Goal: Communication & Community: Answer question/provide support

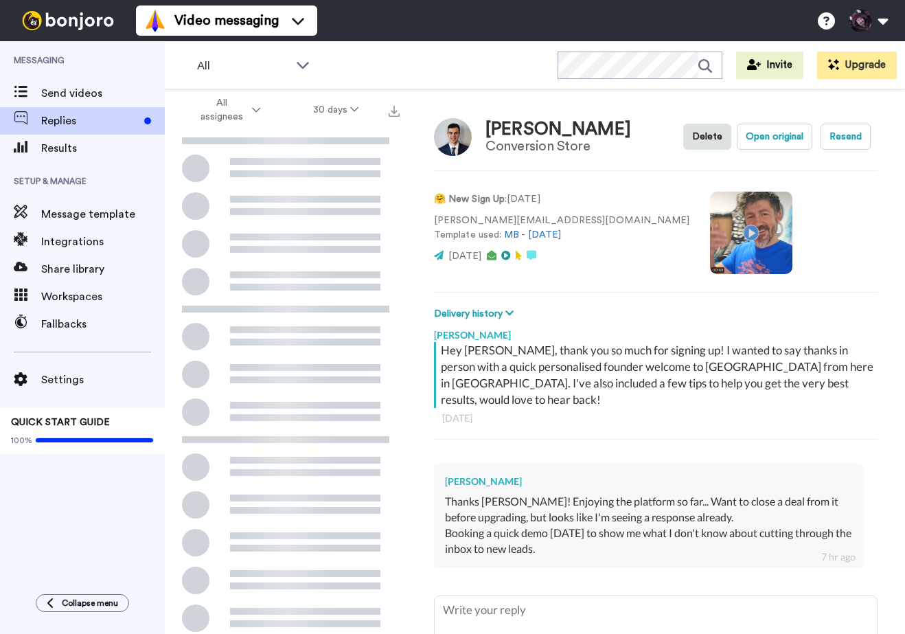
click at [480, 596] on textarea at bounding box center [656, 640] width 442 height 88
type textarea "x"
type textarea "S"
type textarea "x"
type textarea "So"
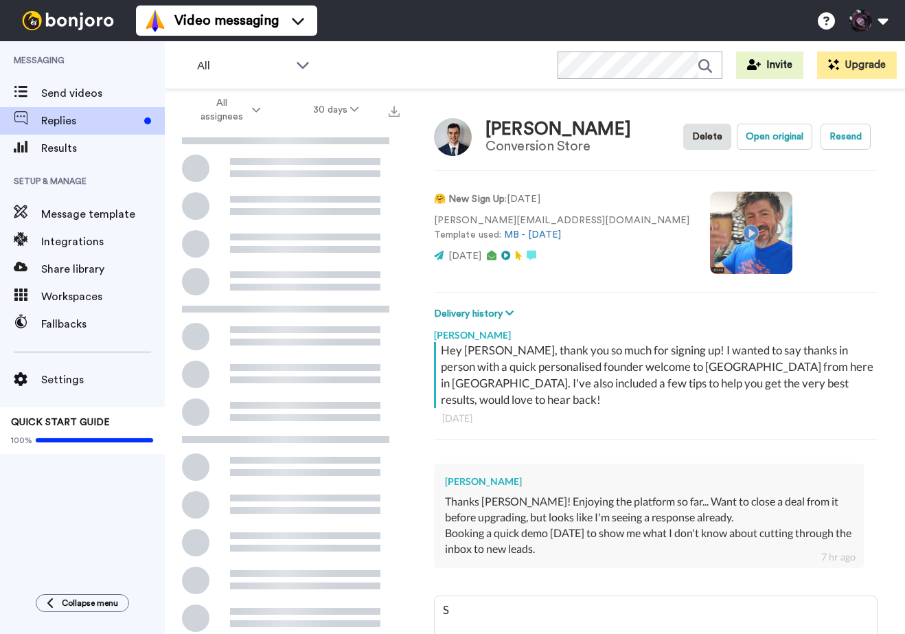
type textarea "x"
type textarea "Sou"
type textarea "x"
type textarea "Soun"
type textarea "x"
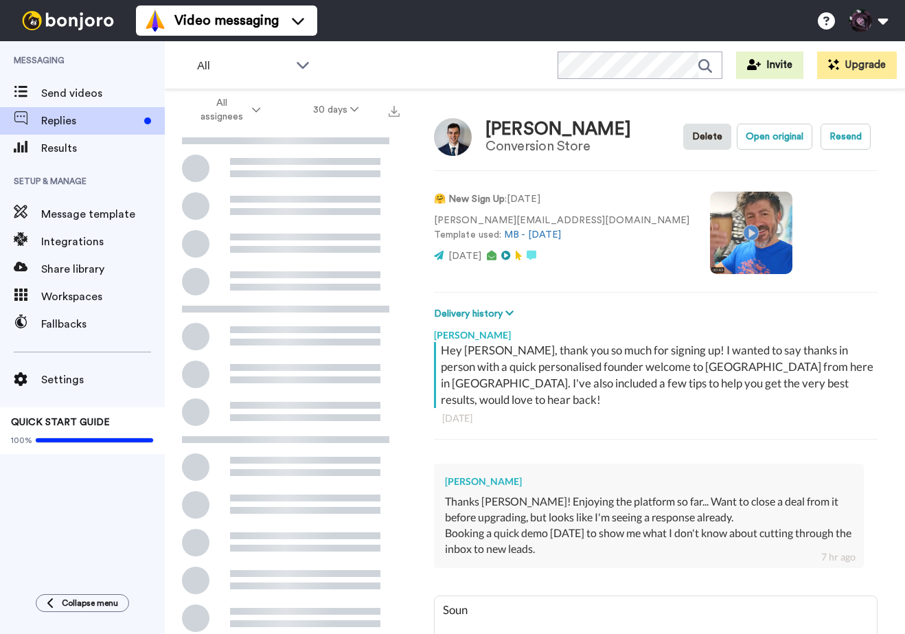
type textarea "Sound"
type textarea "x"
type textarea "Sounds"
type textarea "x"
type textarea "Sounds"
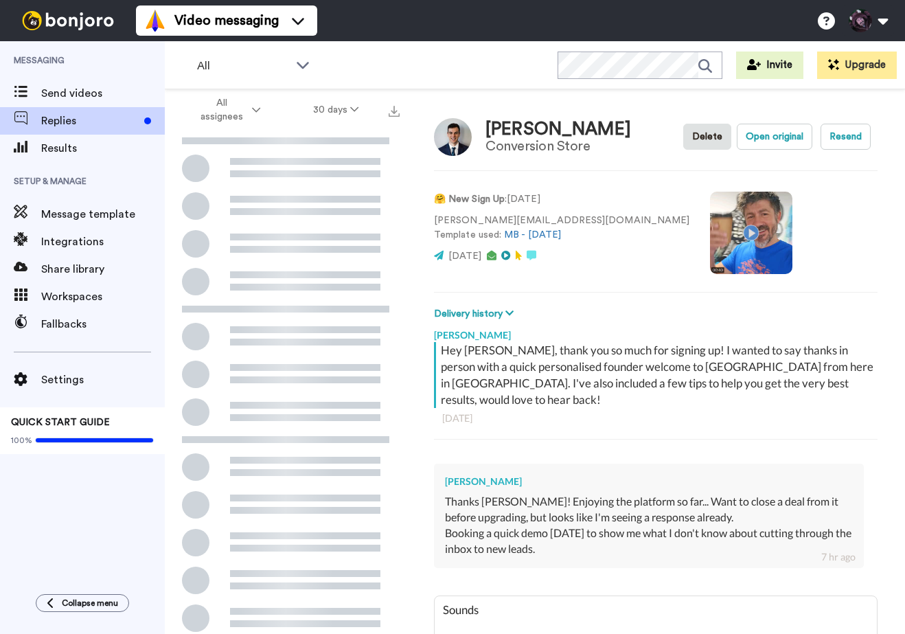
type textarea "x"
type textarea "Sounds g"
type textarea "x"
type textarea "Sounds gr"
type textarea "x"
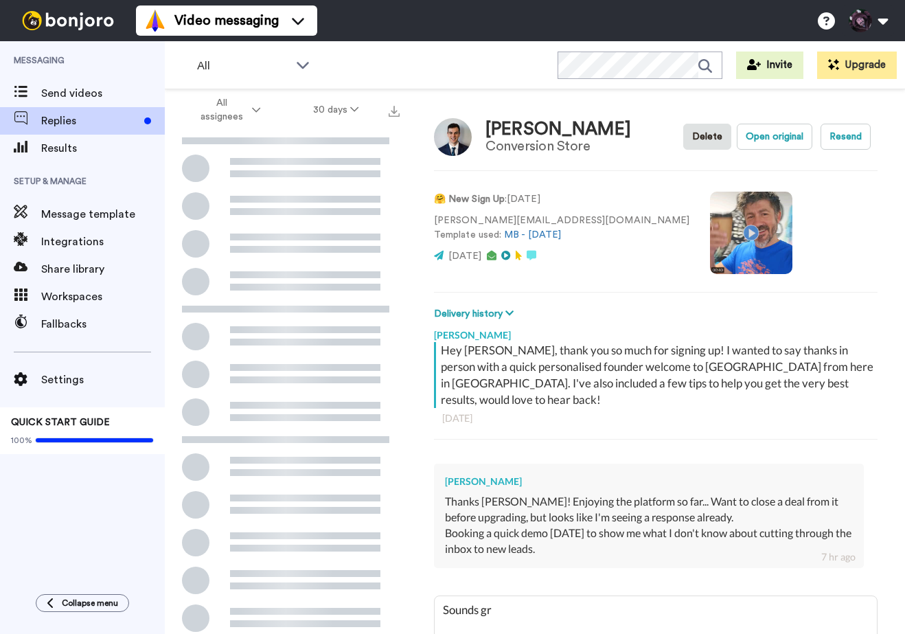
type textarea "Sounds gre"
type textarea "x"
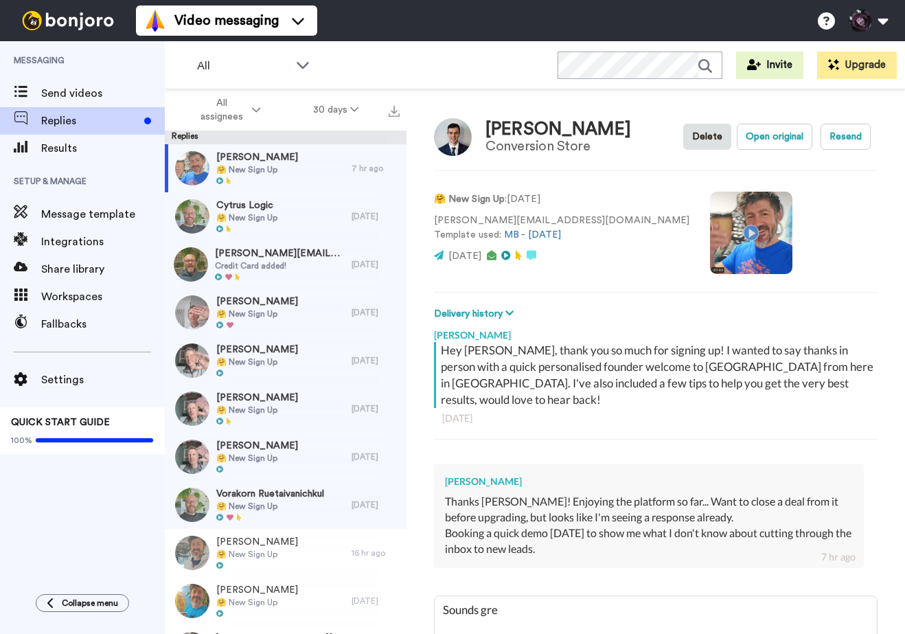
type textarea "Sounds grea"
type textarea "x"
type textarea "Sounds great"
type textarea "x"
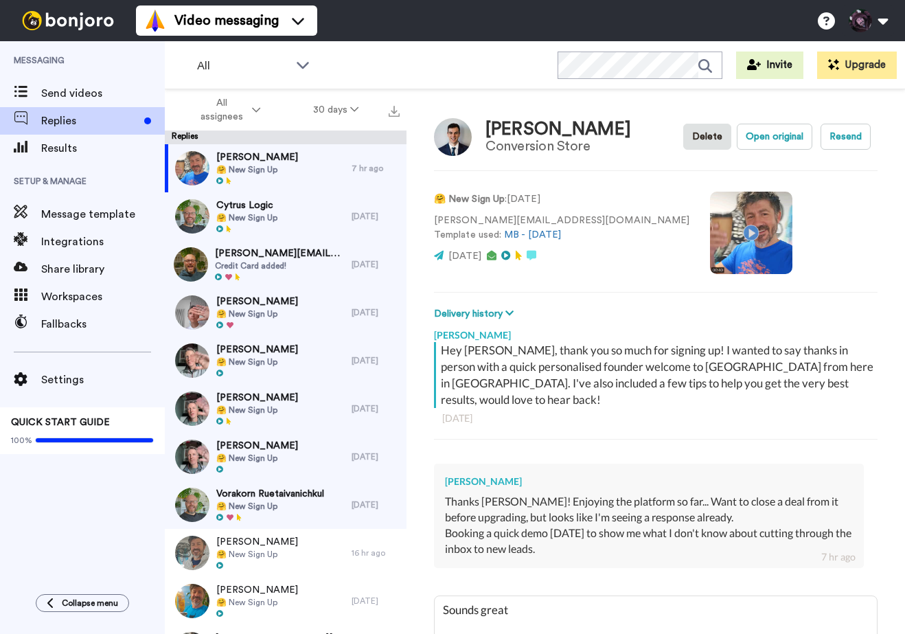
type textarea "Sounds great"
type textarea "x"
type textarea "Sounds great M"
type textarea "x"
type textarea "Sounds great Mi"
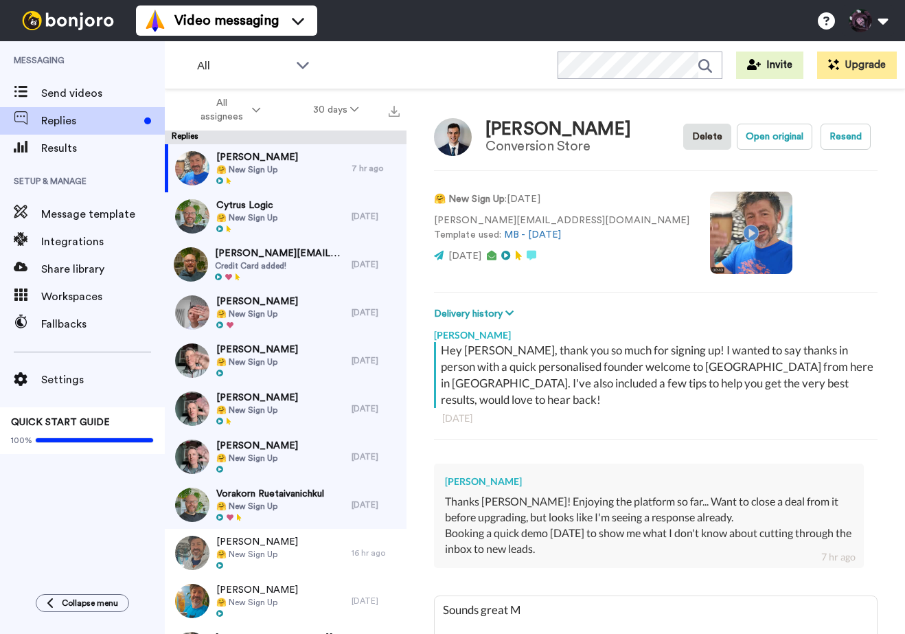
type textarea "x"
type textarea "Sounds great Mic"
type textarea "x"
type textarea "Sounds great Mich"
type textarea "x"
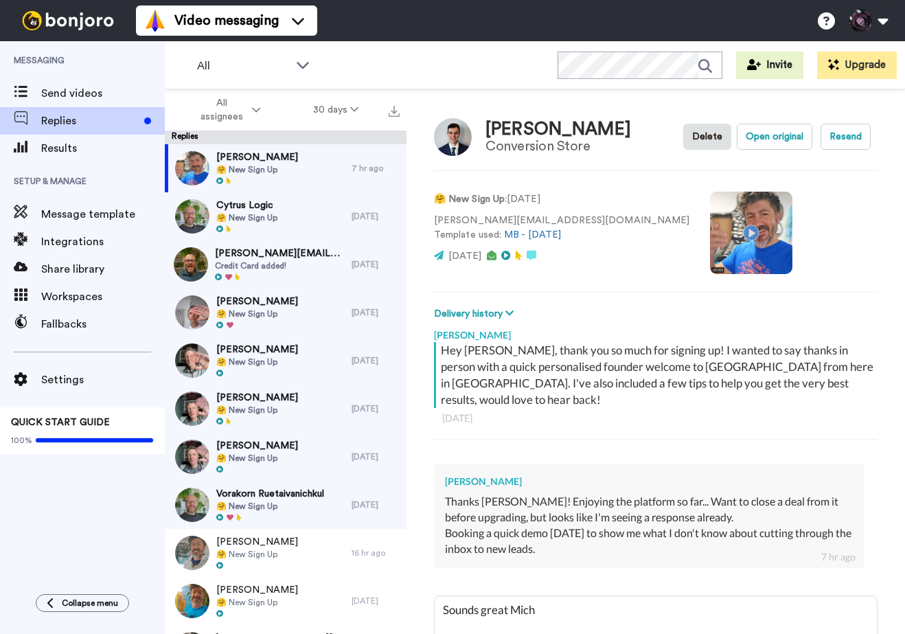
type textarea "Sounds great Micha"
type textarea "x"
type textarea "Sounds great Michae"
type textarea "x"
type textarea "Sounds great [PERSON_NAME]"
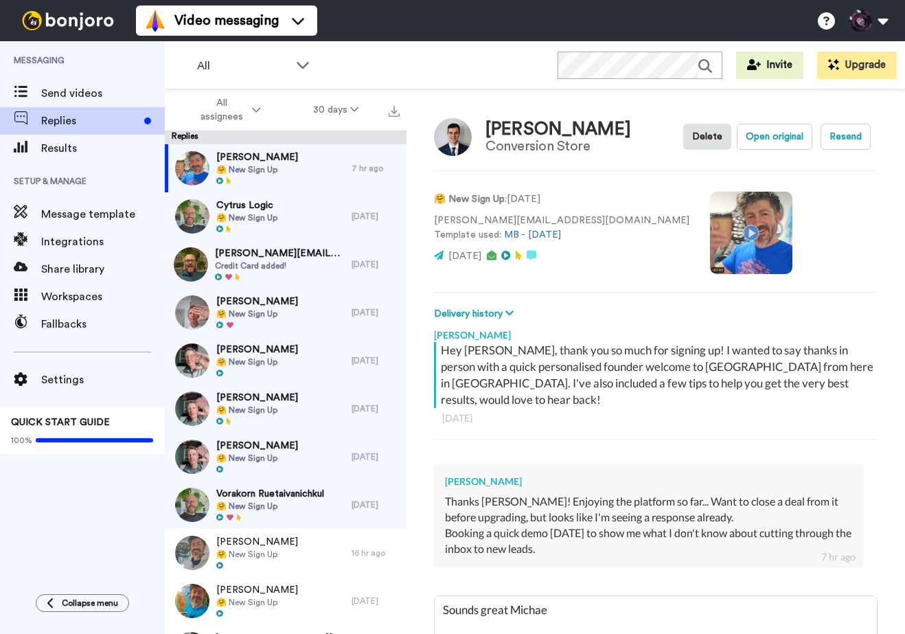
type textarea "x"
type textarea "Sounds great [PERSON_NAME],"
type textarea "x"
type textarea "Sounds great [PERSON_NAME],"
type textarea "x"
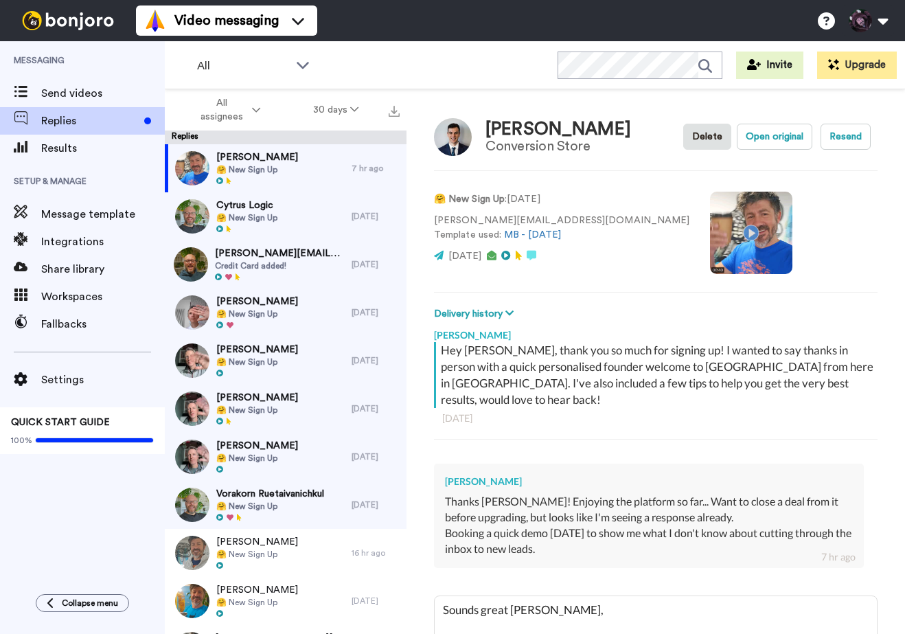
type textarea "Sounds great [PERSON_NAME]"
type textarea "x"
type textarea "Sounds great [PERSON_NAME]"
type textarea "x"
type textarea "Sounds great [PERSON_NAME], I t"
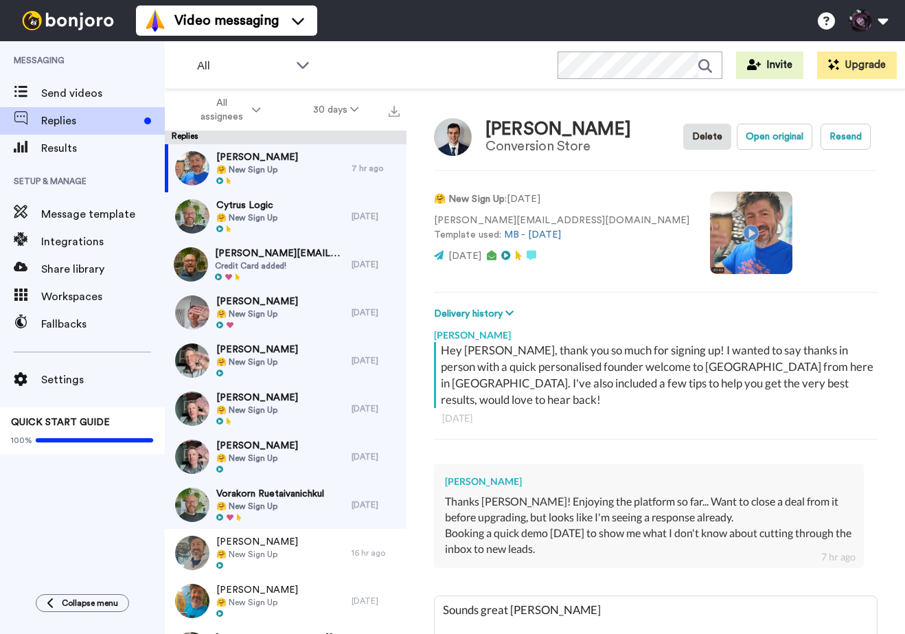
type textarea "x"
type textarea "Sounds great [PERSON_NAME], I th"
type textarea "x"
type textarea "Sounds great [PERSON_NAME], I thi"
type textarea "x"
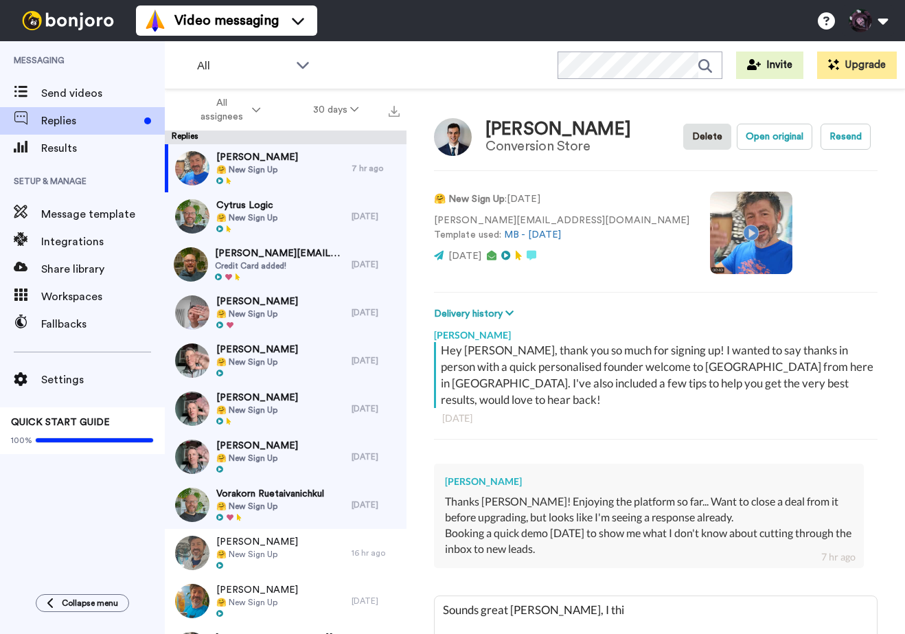
type textarea "Sounds great [PERSON_NAME], I thin"
type textarea "x"
type textarea "Sounds great [PERSON_NAME], I think"
type textarea "x"
type textarea "Sounds great [PERSON_NAME], I think"
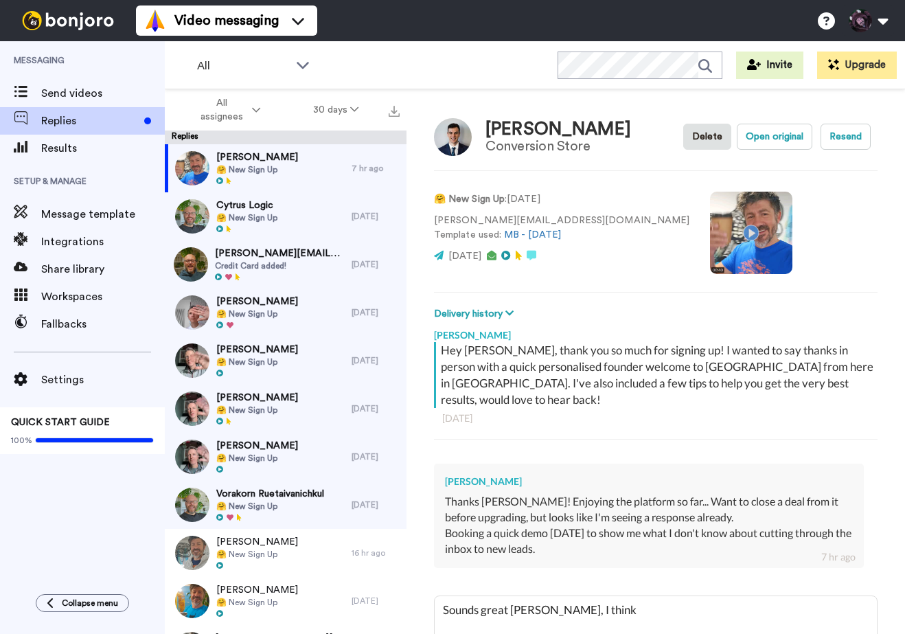
type textarea "x"
type textarea "Sounds great [PERSON_NAME], I think y"
type textarea "x"
type textarea "Sounds great [PERSON_NAME], I think yo"
type textarea "x"
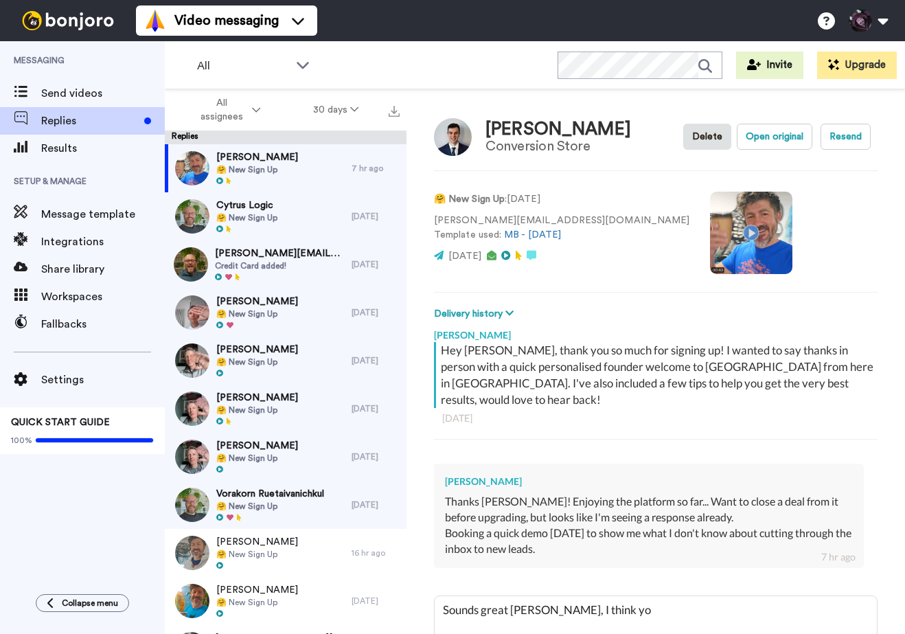
type textarea "Sounds great [PERSON_NAME], I think you"
type textarea "x"
type textarea "Sounds great [PERSON_NAME], I think you'"
type textarea "x"
type textarea "Sounds great [PERSON_NAME], I think you'v"
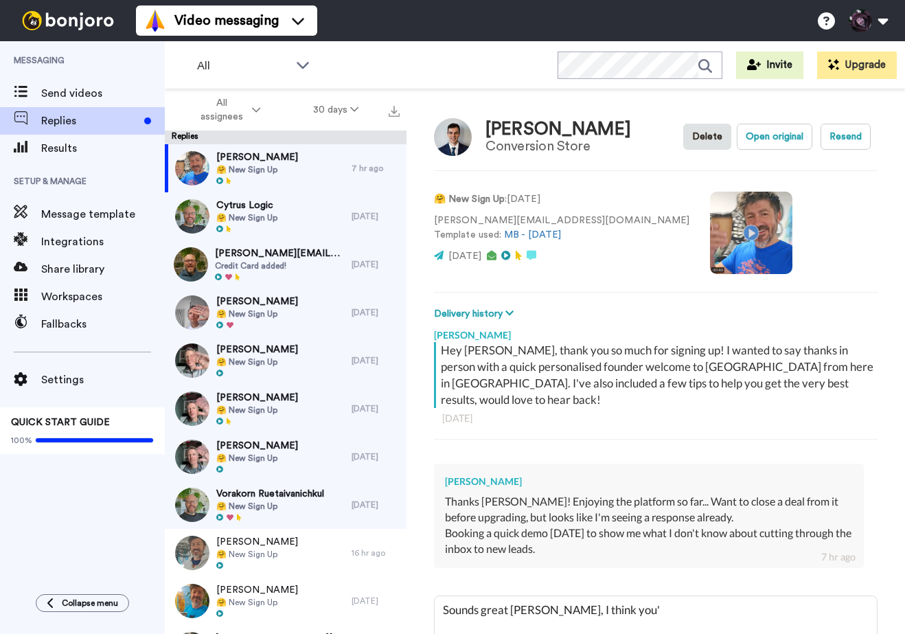
type textarea "x"
type textarea "Sounds great [PERSON_NAME], I think you've"
type textarea "x"
type textarea "Sounds great [PERSON_NAME], I think you've"
type textarea "x"
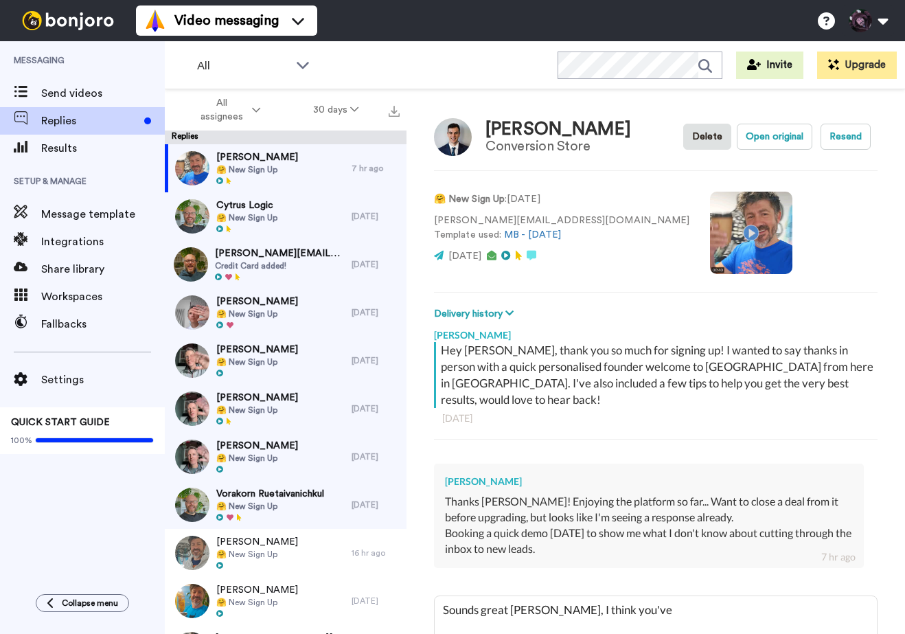
type textarea "Sounds great [PERSON_NAME], I think you've g"
type textarea "x"
type textarea "Sounds great [PERSON_NAME], I think you've"
type textarea "x"
type textarea "Sounds great [PERSON_NAME], I think you've b"
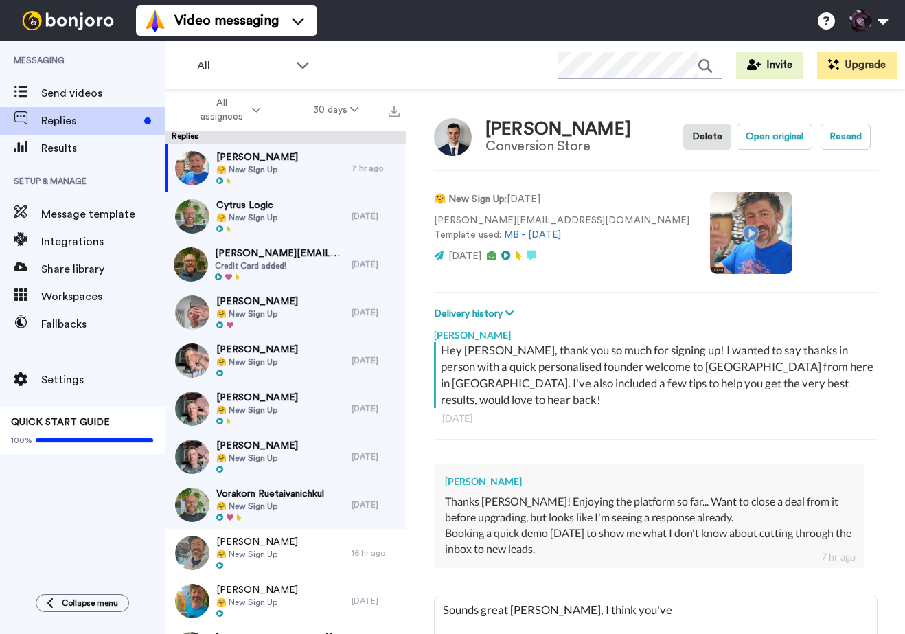
type textarea "x"
type textarea "Sounds great [PERSON_NAME], I think you've bo"
type textarea "x"
type textarea "Sounds great [PERSON_NAME], I think you've boo"
type textarea "x"
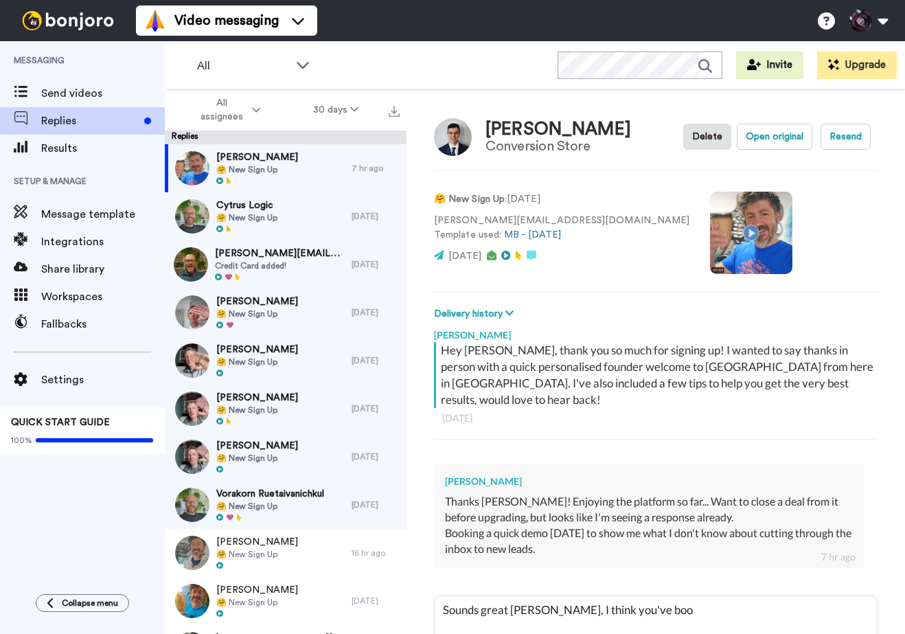
type textarea "Sounds great [PERSON_NAME], I think you've book"
type textarea "x"
type textarea "Sounds great [PERSON_NAME], I think you've booke"
type textarea "x"
type textarea "Sounds great [PERSON_NAME], I think you've booked"
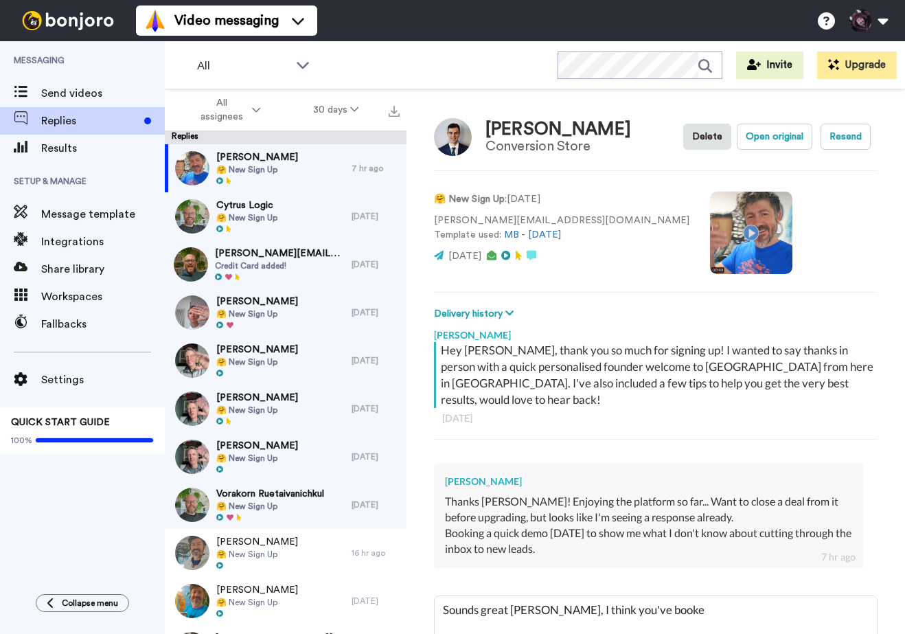
type textarea "x"
type textarea "Sounds great [PERSON_NAME], I think you've booked"
type textarea "x"
type textarea "Sounds great [PERSON_NAME], I think you've booked w"
type textarea "x"
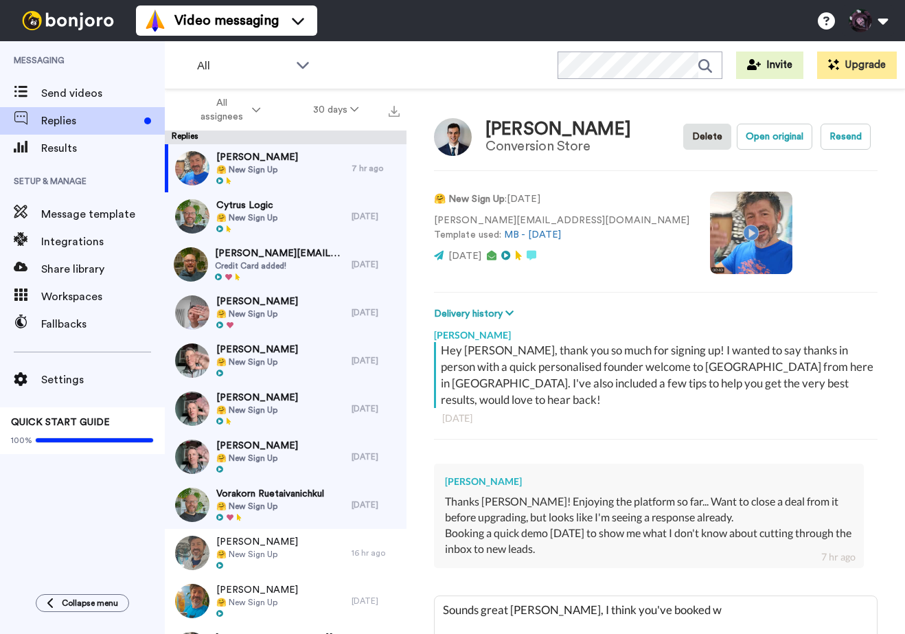
type textarea "Sounds great [PERSON_NAME], I think you've booked wi"
type textarea "x"
type textarea "Sounds great [PERSON_NAME], I think you've booked wit"
type textarea "x"
type textarea "Sounds great [PERSON_NAME], I think you've booked with"
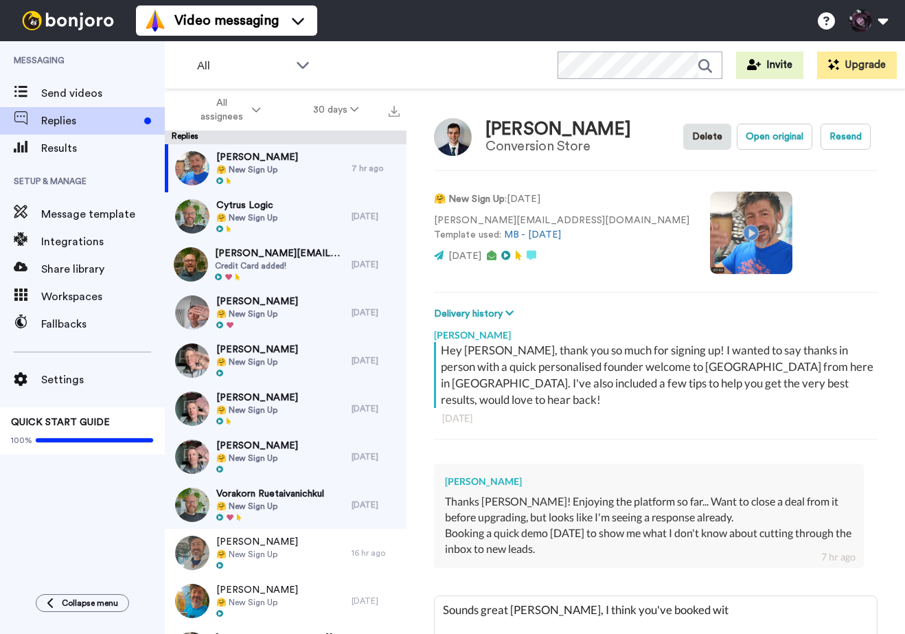
type textarea "x"
type textarea "Sounds great [PERSON_NAME], I think you've booked with"
type textarea "x"
type textarea "Sounds great [PERSON_NAME], I think you've booked with G"
type textarea "x"
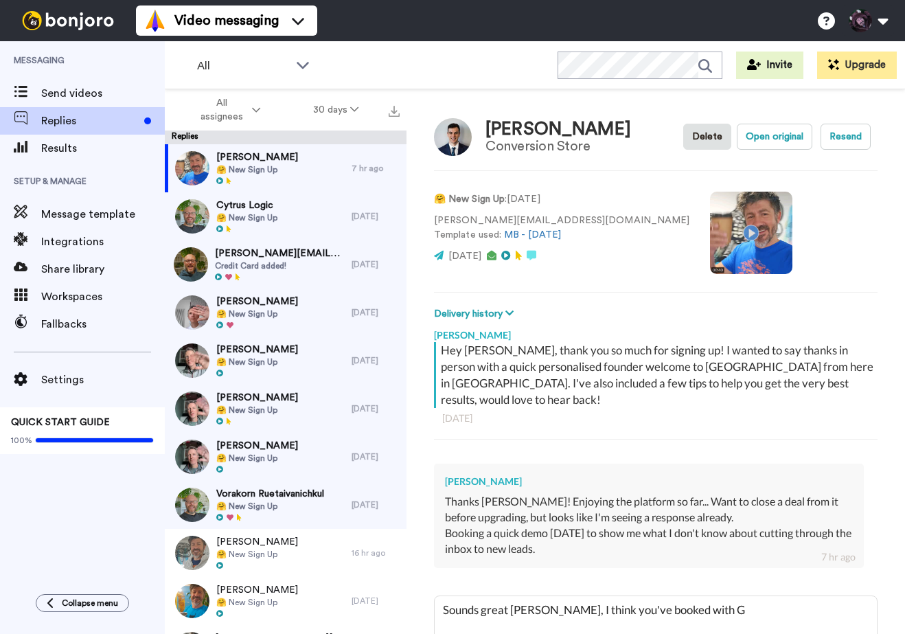
type textarea "Sounds great [PERSON_NAME], I think you've booked with [PERSON_NAME]"
type textarea "x"
type textarea "Sounds great [PERSON_NAME], I think you've booked with [PERSON_NAME]"
type textarea "x"
type textarea "Sounds great [PERSON_NAME], I think you've booked with [PERSON_NAME]"
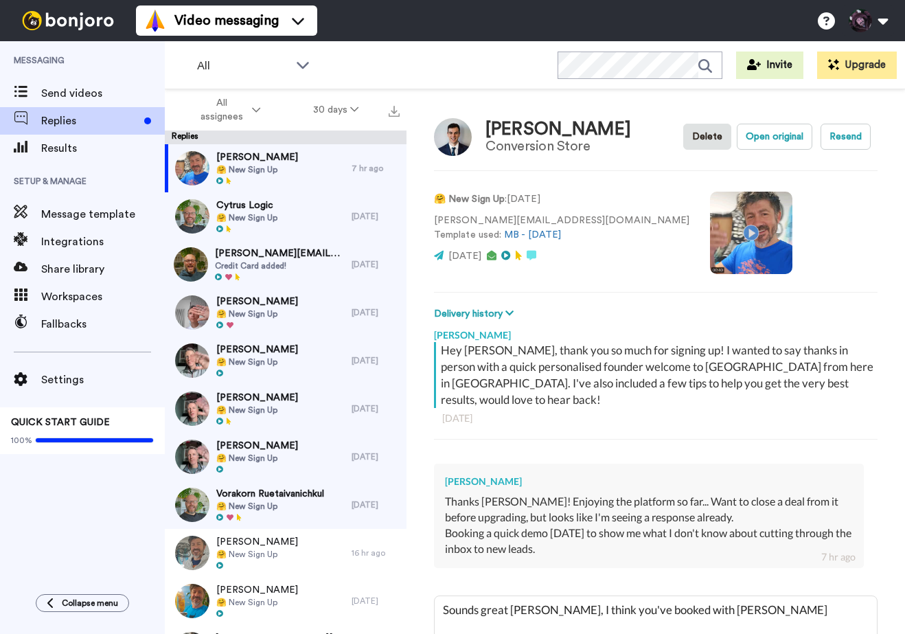
type textarea "x"
type textarea "Sounds great [PERSON_NAME], I think you've booked with [PERSON_NAME]"
type textarea "x"
type textarea "Sounds great [PERSON_NAME], I think you've booked with [PERSON_NAME]"
type textarea "x"
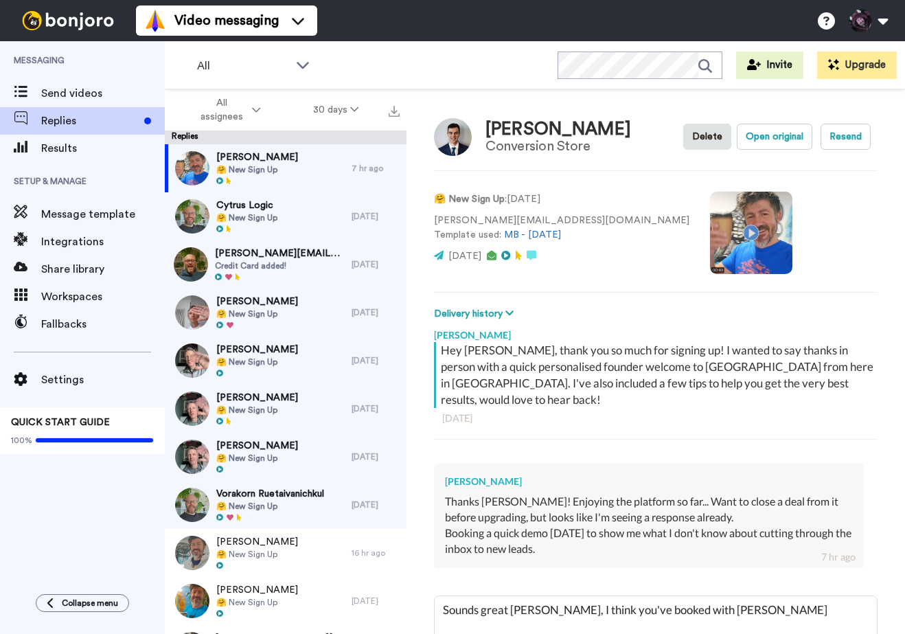
type textarea "Sounds great [PERSON_NAME], I think you've booked with [PERSON_NAME]"
type textarea "x"
type textarea "Sounds great [PERSON_NAME], I think you've booked with [PERSON_NAME]"
type textarea "x"
type textarea "Sounds great [PERSON_NAME], I think you've booked with [PERSON_NAME] who"
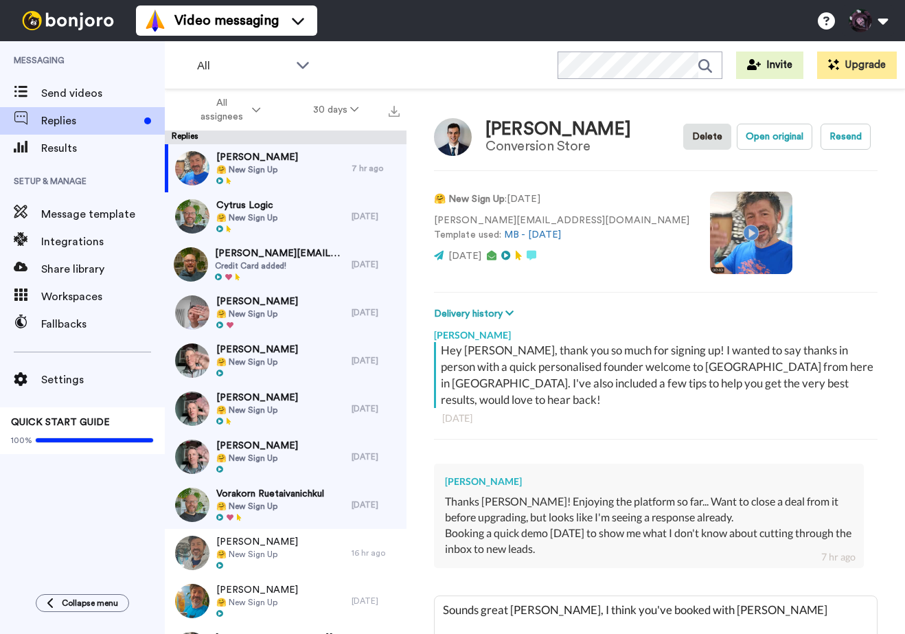
type textarea "x"
type textarea "Sounds great [PERSON_NAME], I think you've booked with [PERSON_NAME] who'"
type textarea "x"
type textarea "Sounds great [PERSON_NAME], I think you've booked with [PERSON_NAME] who'l"
type textarea "x"
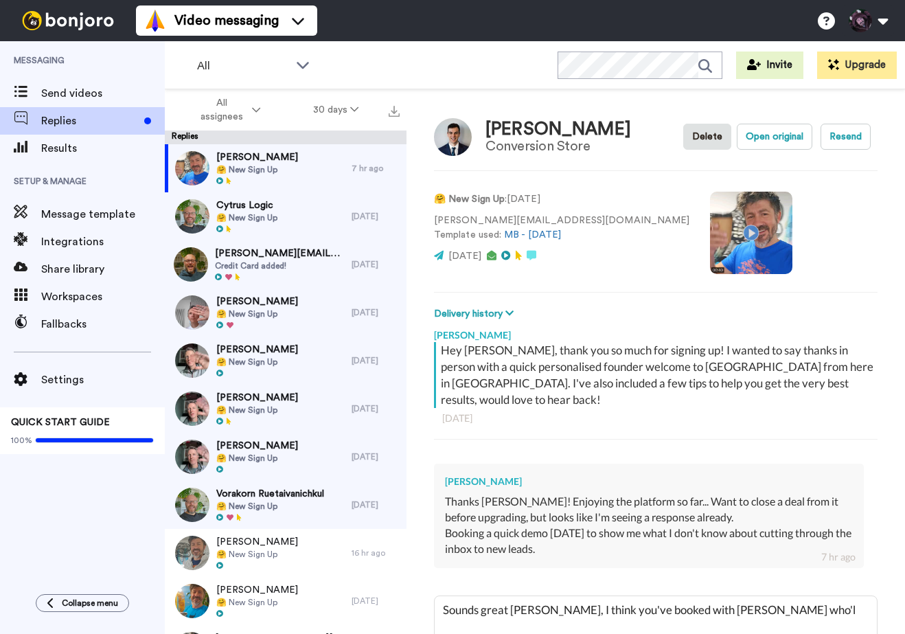
type textarea "Sounds great [PERSON_NAME], I think you've booked with [PERSON_NAME] who'l"
type textarea "x"
type textarea "Sounds great [PERSON_NAME], I think you've booked with [PERSON_NAME] who'l"
type textarea "x"
type textarea "Sounds great [PERSON_NAME], I think you've booked with [PERSON_NAME] who'll"
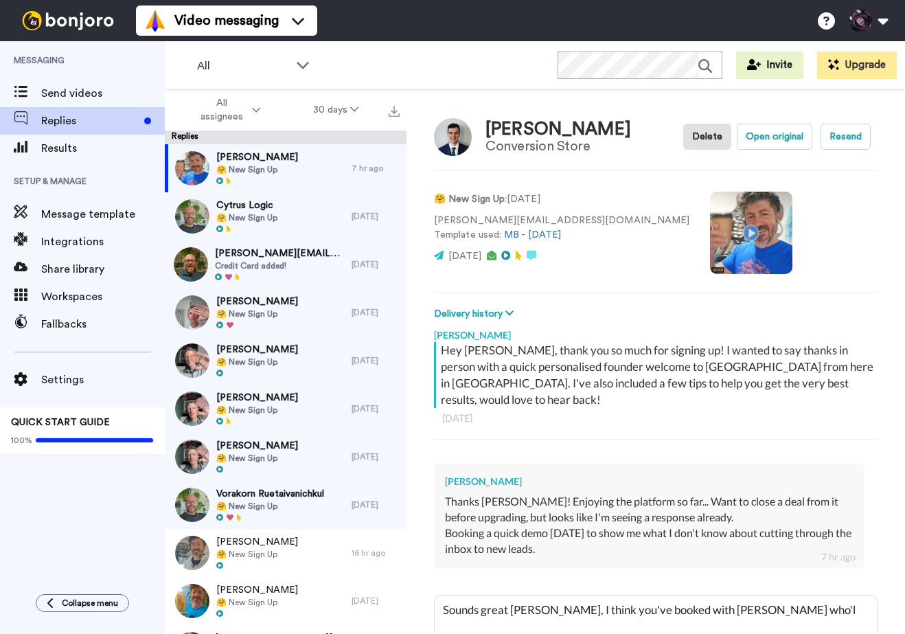
type textarea "x"
type textarea "Sounds great [PERSON_NAME], I think you've booked with [PERSON_NAME] who'll"
type textarea "x"
drag, startPoint x: 550, startPoint y: 596, endPoint x: 783, endPoint y: 595, distance: 232.9
click at [783, 596] on textarea "Sounds great [PERSON_NAME], I think you've booked with [PERSON_NAME] who'll" at bounding box center [656, 640] width 442 height 88
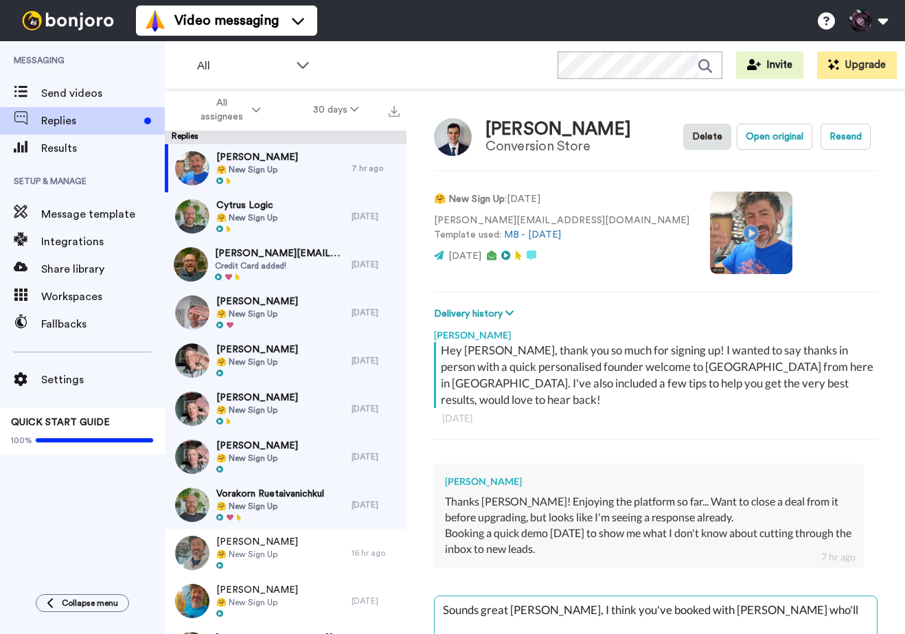
type textarea "Sounds great [PERSON_NAME]"
type textarea "x"
type textarea "Sounds great [PERSON_NAME]"
type textarea "x"
type textarea "Sounds great [PERSON_NAME]"
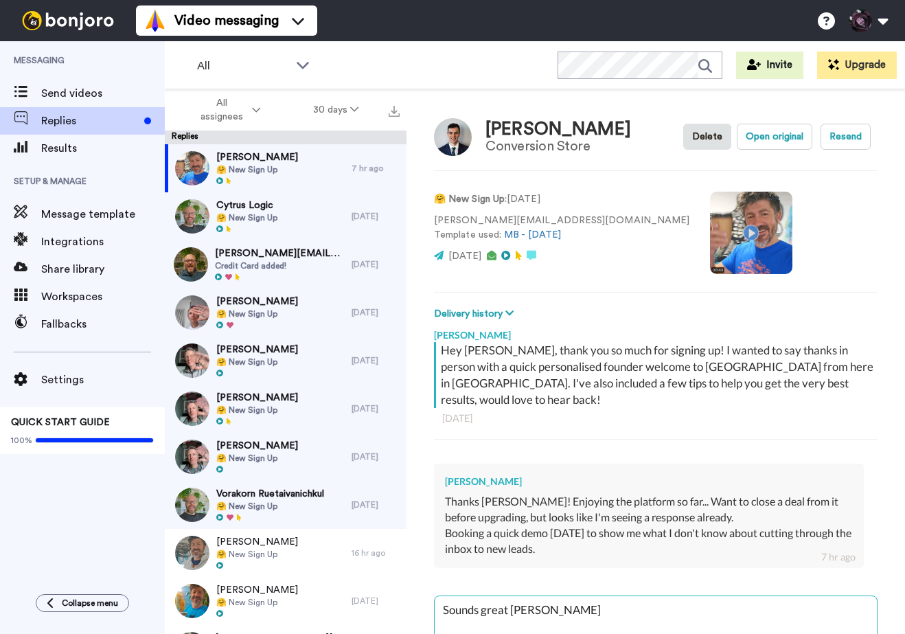
type textarea "x"
type textarea "Sounds great [PERSON_NAME]"
type textarea "x"
type textarea "Sounds great [PERSON_NAME]"
type textarea "x"
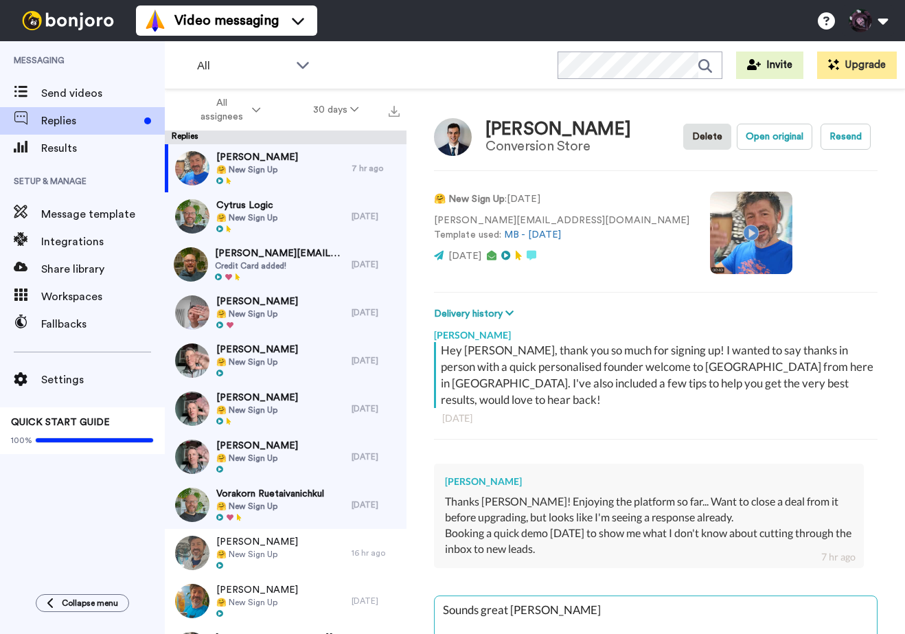
type textarea "Sounds great [PERSON_NAME]"
type textarea "x"
type textarea "Sounds great [PERSON_NAME]"
type textarea "x"
type textarea "Sounds great [PERSON_NAME]"
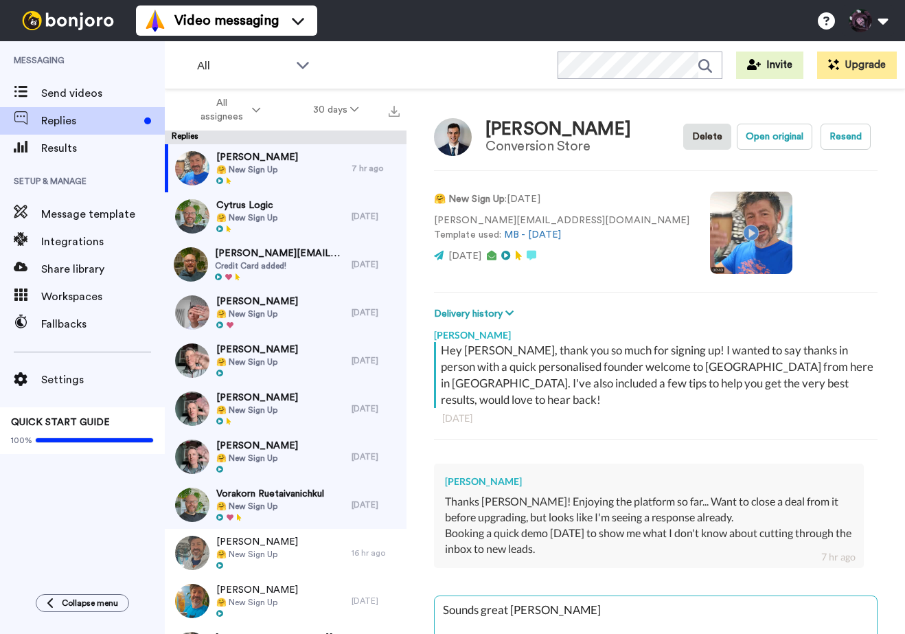
type textarea "x"
type textarea "Sounds great [PERSON_NAME]!"
type textarea "x"
type textarea "Sounds great [PERSON_NAME]!"
type textarea "x"
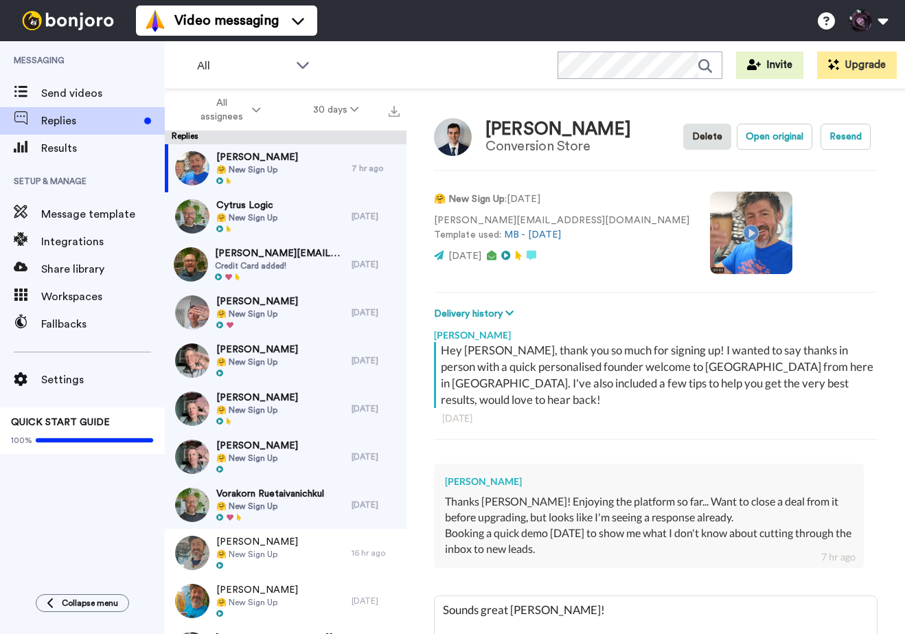
scroll to position [91, 0]
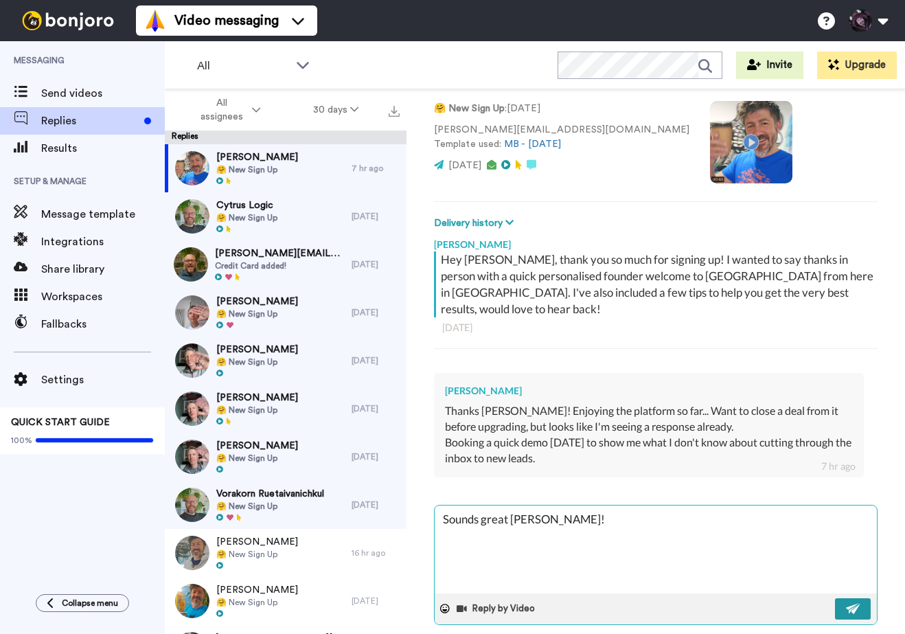
type textarea "Sounds great [PERSON_NAME]!"
click at [851, 603] on img at bounding box center [853, 608] width 15 height 11
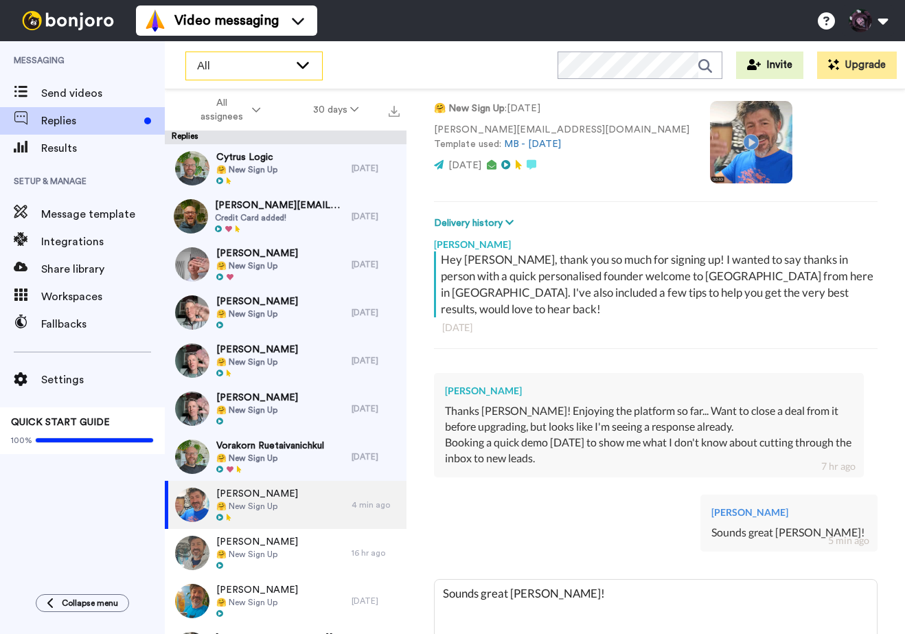
type textarea "x"
